Goal: Task Accomplishment & Management: Manage account settings

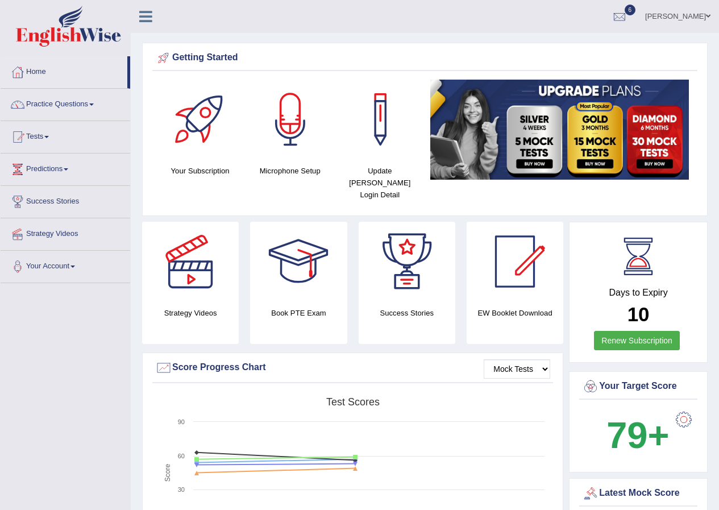
click at [710, 16] on span at bounding box center [708, 16] width 5 height 7
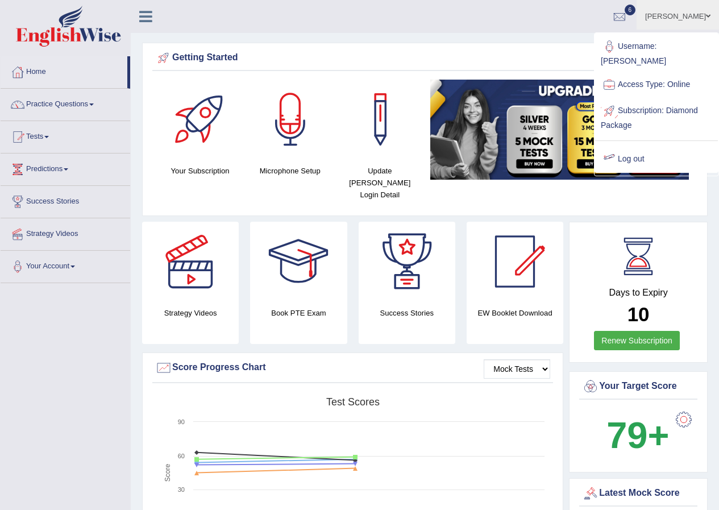
click at [649, 158] on link "Log out" at bounding box center [656, 159] width 123 height 26
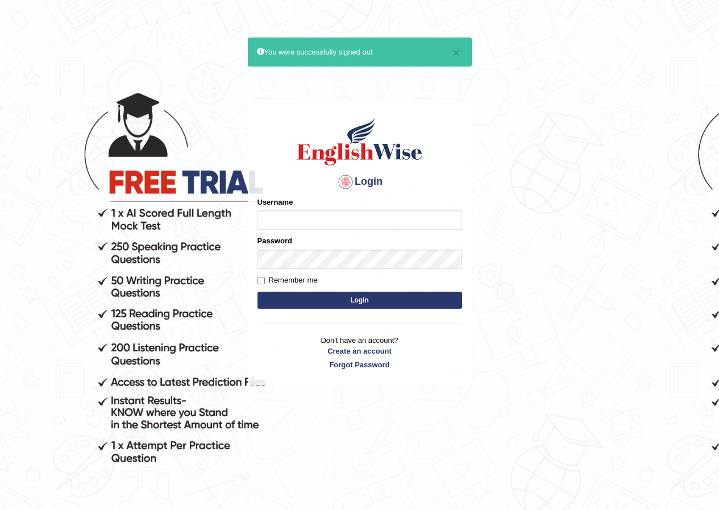
click at [352, 220] on input "Username" at bounding box center [359, 219] width 205 height 19
type input "harshitha_parramatta"
click at [385, 298] on button "Login" at bounding box center [359, 299] width 205 height 17
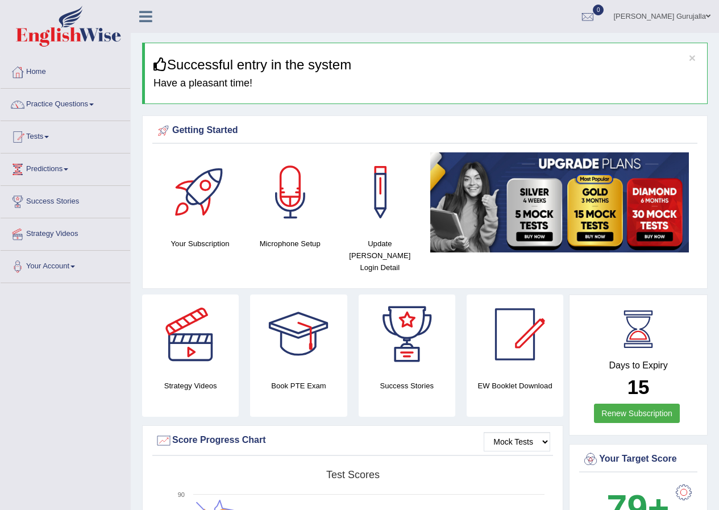
click at [707, 13] on span at bounding box center [708, 16] width 5 height 7
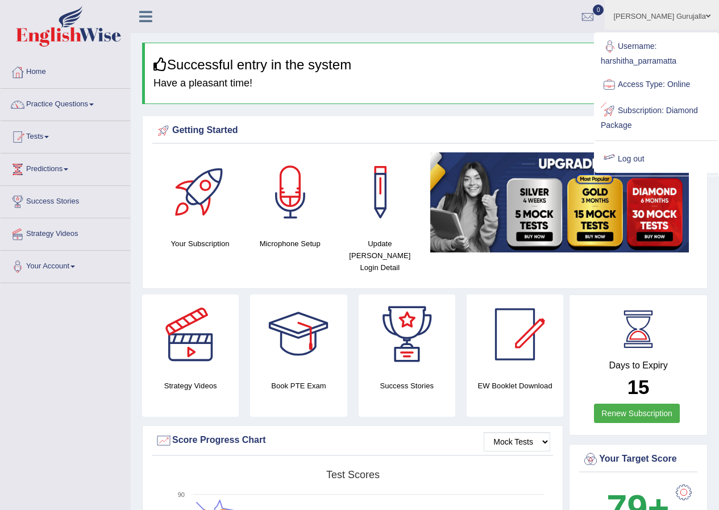
click at [645, 160] on link "Log out" at bounding box center [656, 159] width 123 height 26
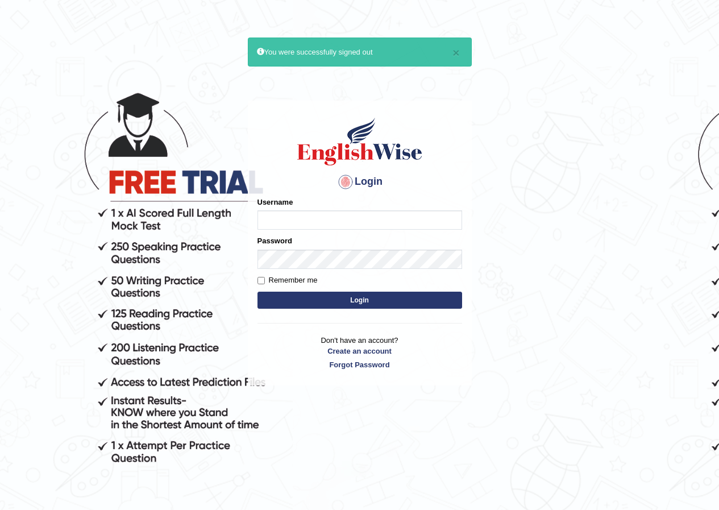
click at [302, 222] on input "Username" at bounding box center [359, 219] width 205 height 19
type input "susmitas_parramatta"
click at [321, 296] on button "Login" at bounding box center [359, 299] width 205 height 17
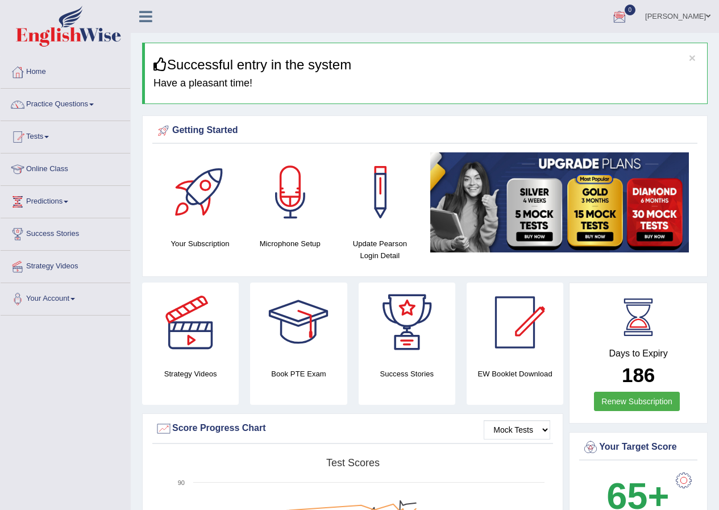
click at [707, 17] on span at bounding box center [708, 16] width 5 height 7
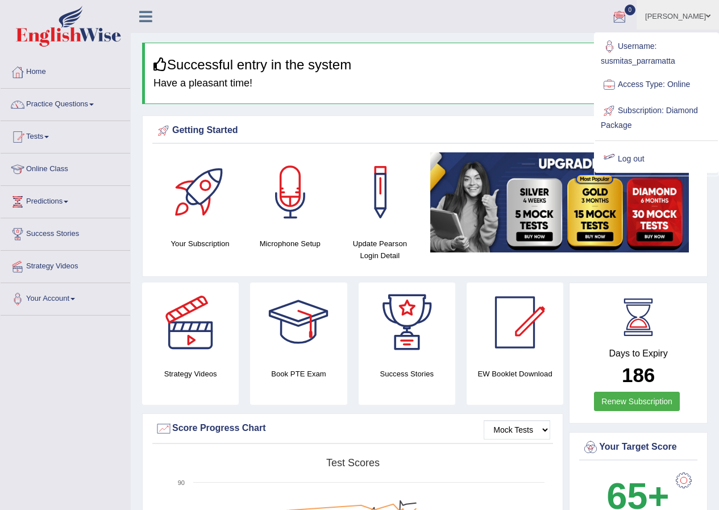
click at [641, 161] on link "Log out" at bounding box center [656, 159] width 123 height 26
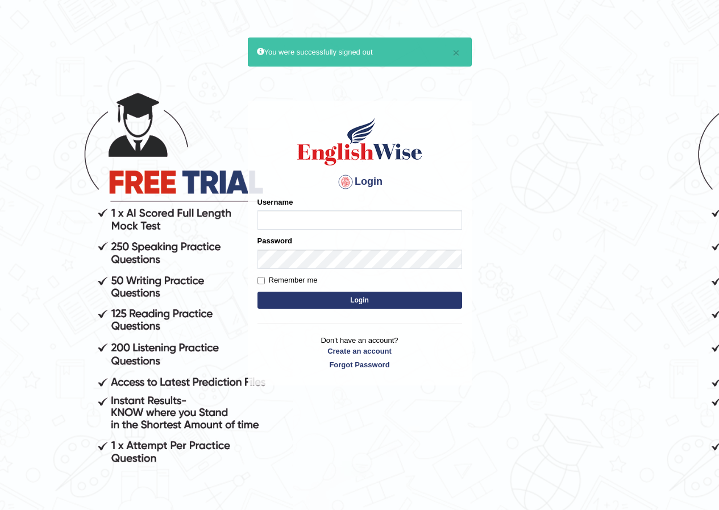
click at [402, 223] on input "Username" at bounding box center [359, 219] width 205 height 19
